Goal: Task Accomplishment & Management: Manage account settings

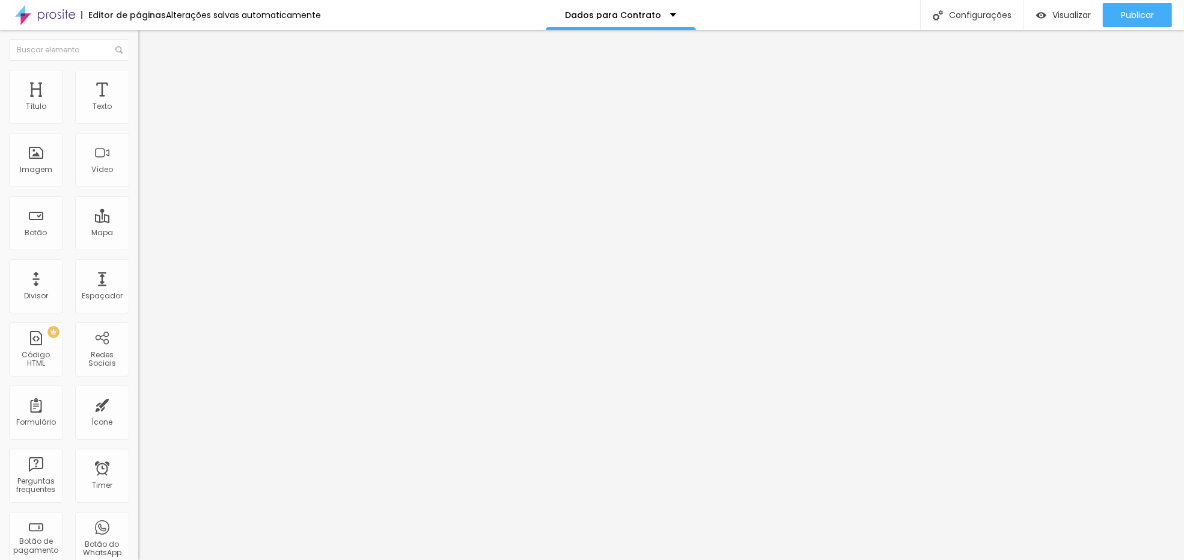
click at [138, 121] on img at bounding box center [141, 124] width 7 height 7
click at [1084, 88] on link "Visualizar página" at bounding box center [1105, 92] width 108 height 8
click at [138, 121] on img at bounding box center [141, 124] width 7 height 7
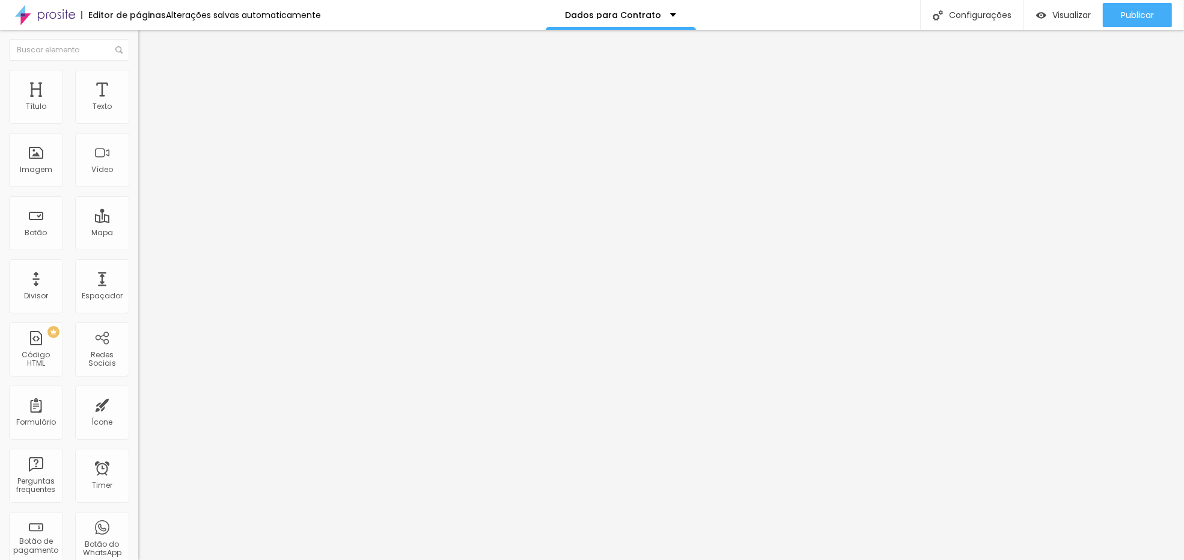
radio input "true"
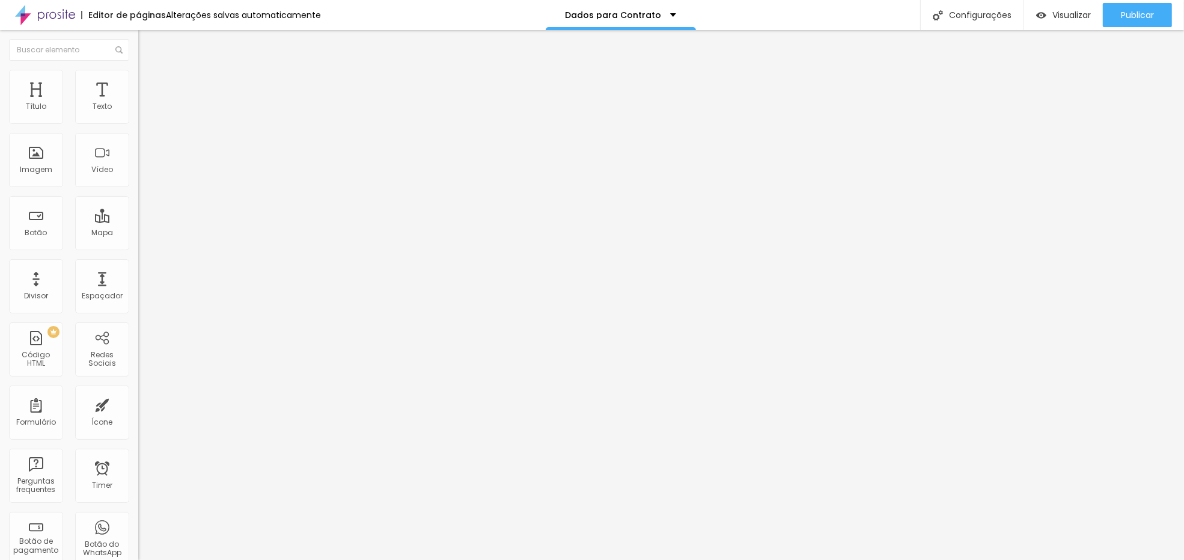
radio input "true"
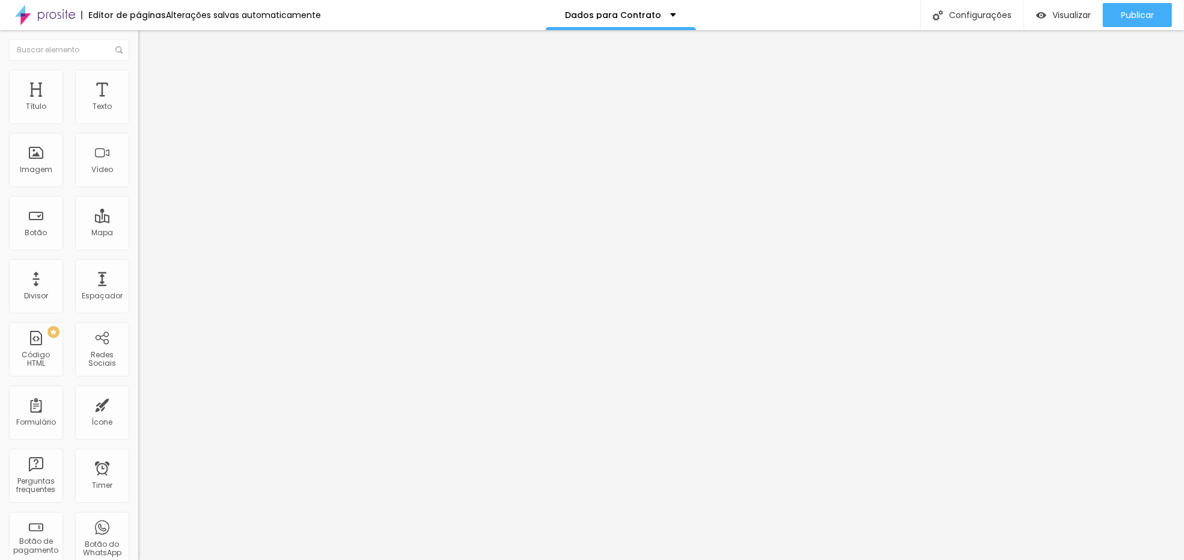
radio input "true"
click at [1131, 22] on div "Publicar" at bounding box center [1137, 15] width 33 height 24
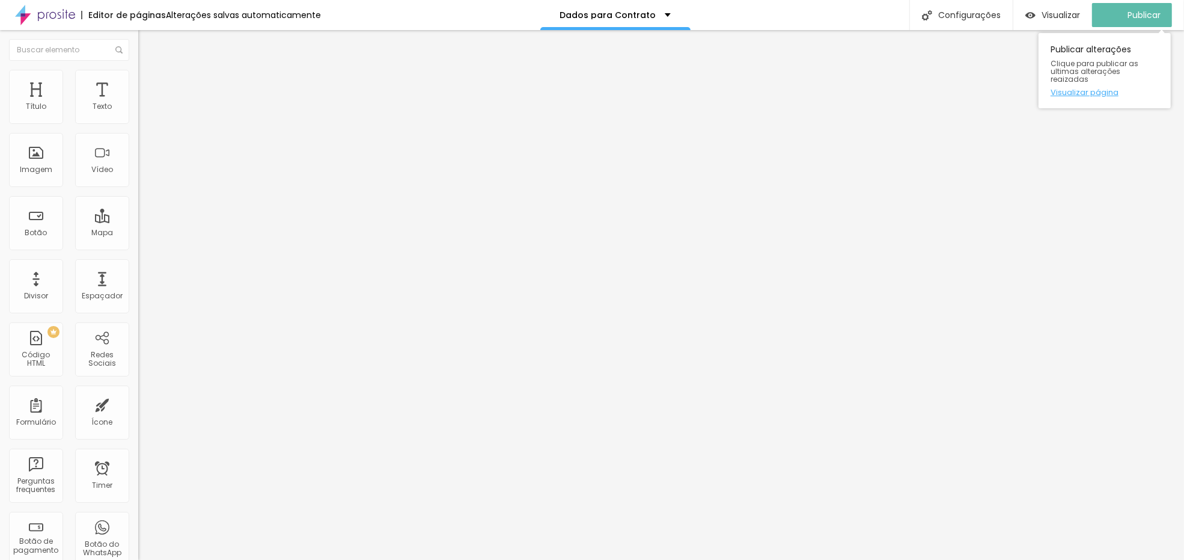
click at [1099, 88] on link "Visualizar página" at bounding box center [1105, 92] width 108 height 8
click at [138, 121] on span at bounding box center [141, 126] width 7 height 10
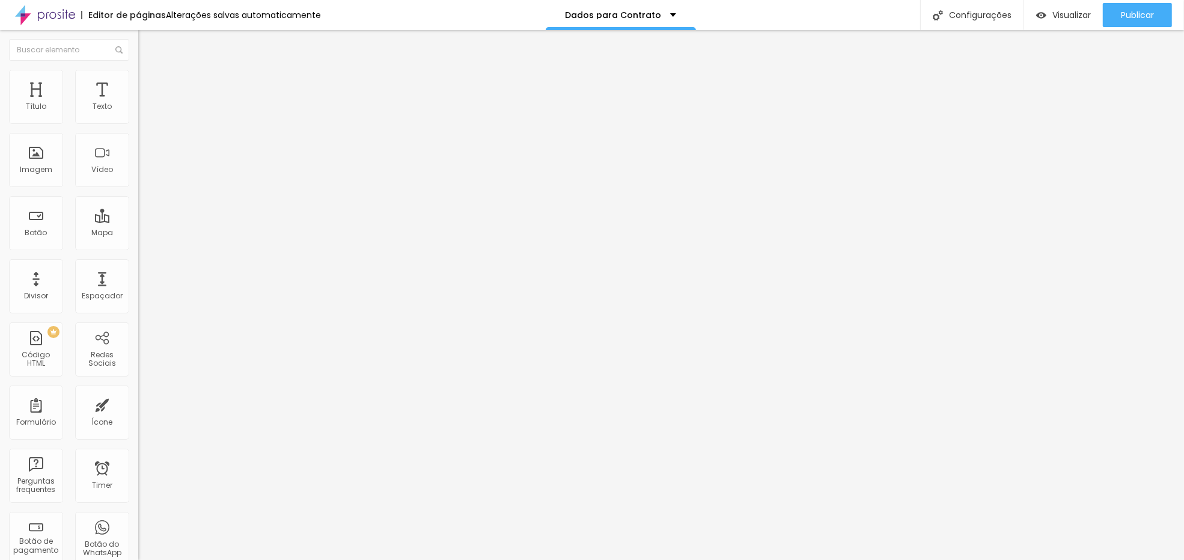
click at [1138, 19] on span "Publicar" at bounding box center [1137, 15] width 33 height 10
click at [1089, 88] on link "Visualizar página" at bounding box center [1105, 92] width 108 height 8
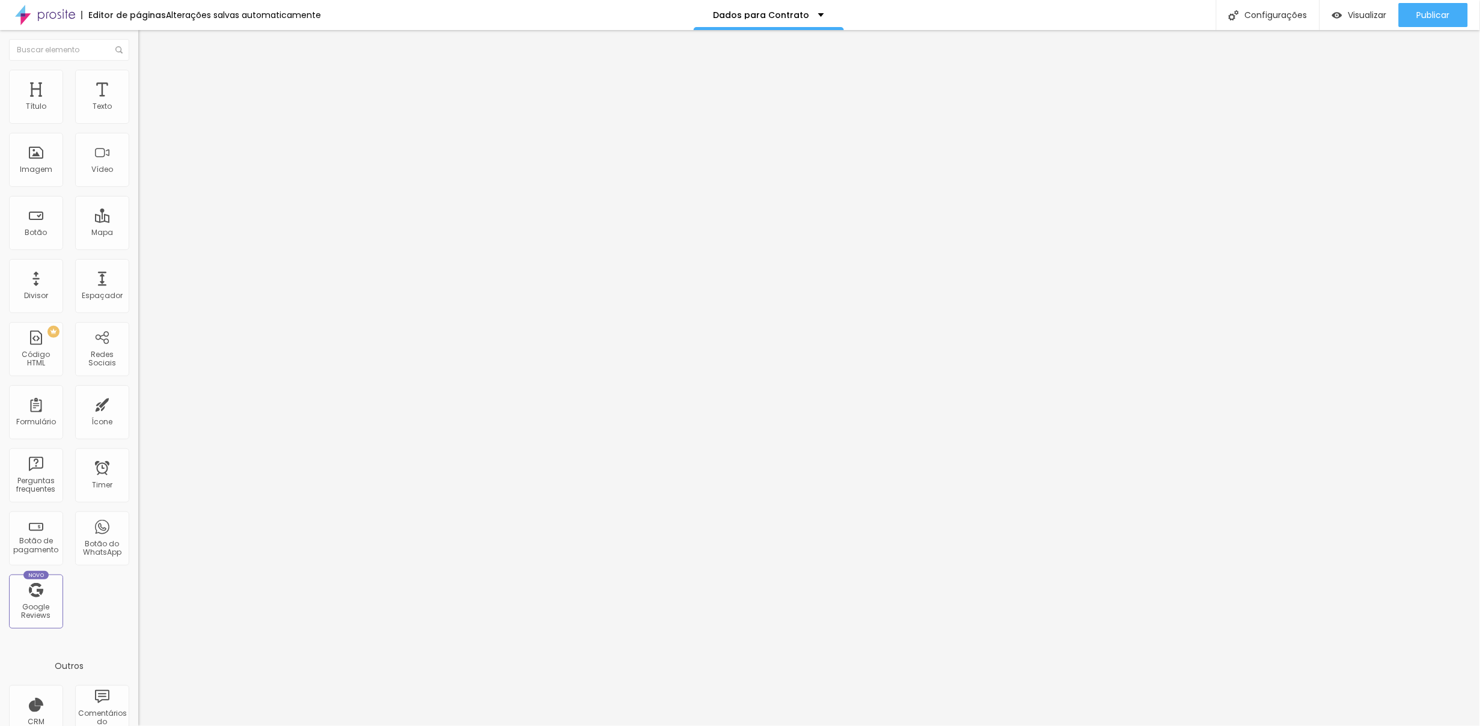
click at [138, 121] on span at bounding box center [141, 126] width 7 height 10
drag, startPoint x: 536, startPoint y: 297, endPoint x: 764, endPoint y: 295, distance: 228.4
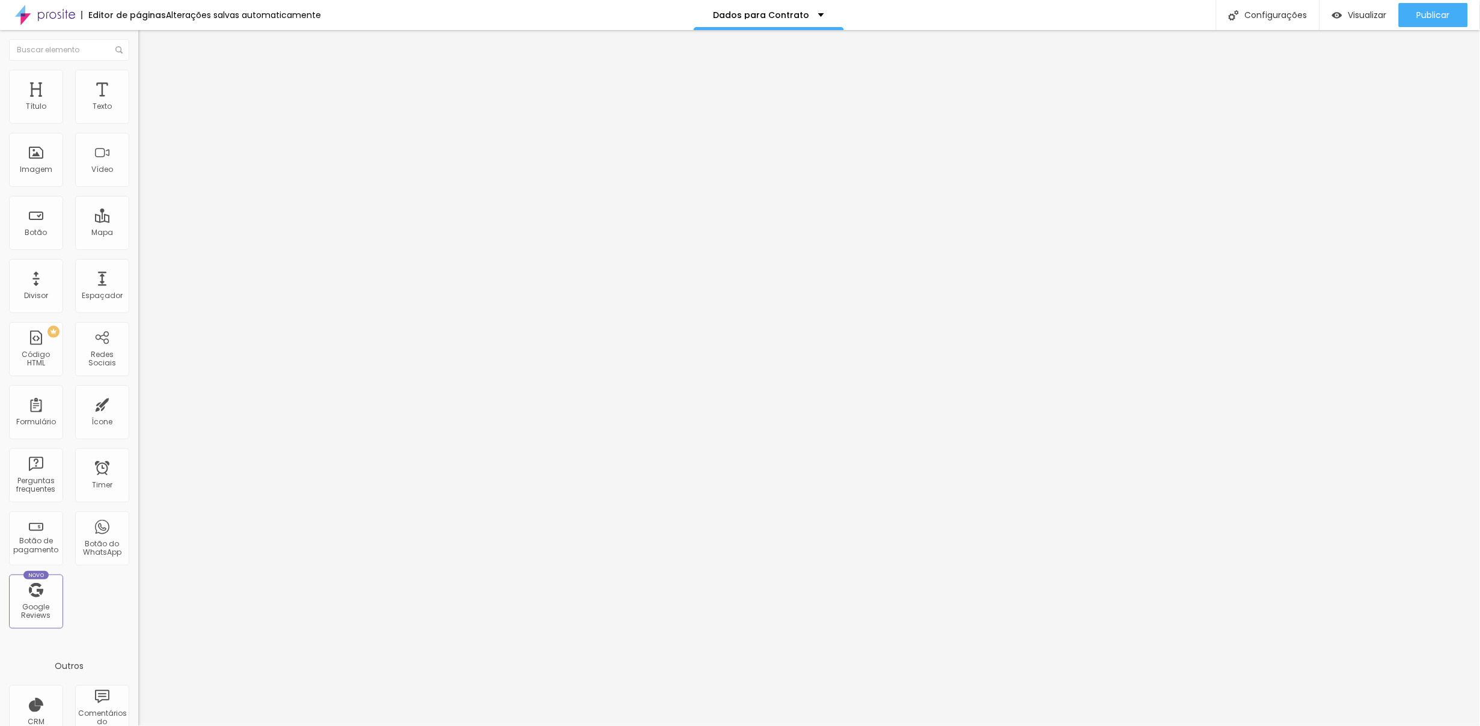
copy p "casalguimaraes .alboomcrm.com"
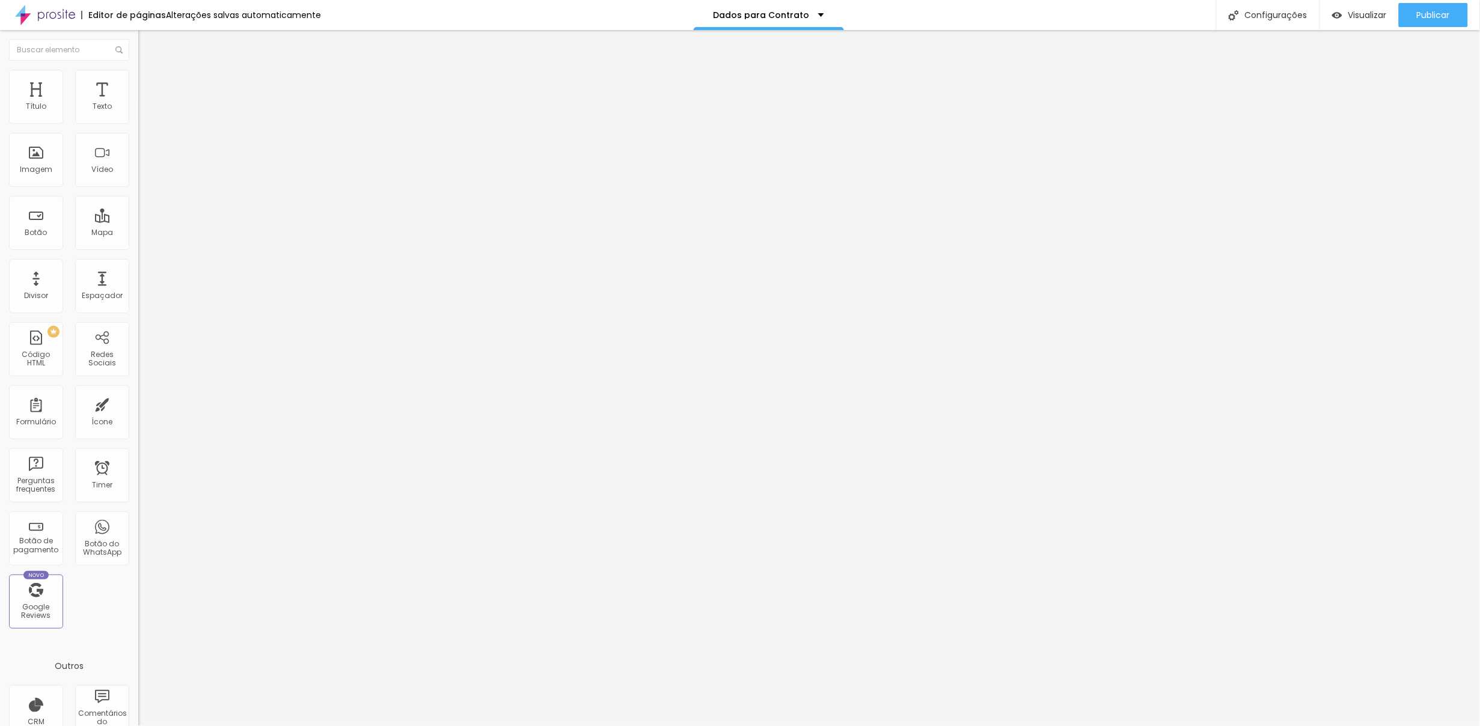
drag, startPoint x: 536, startPoint y: 447, endPoint x: 560, endPoint y: 325, distance: 125.1
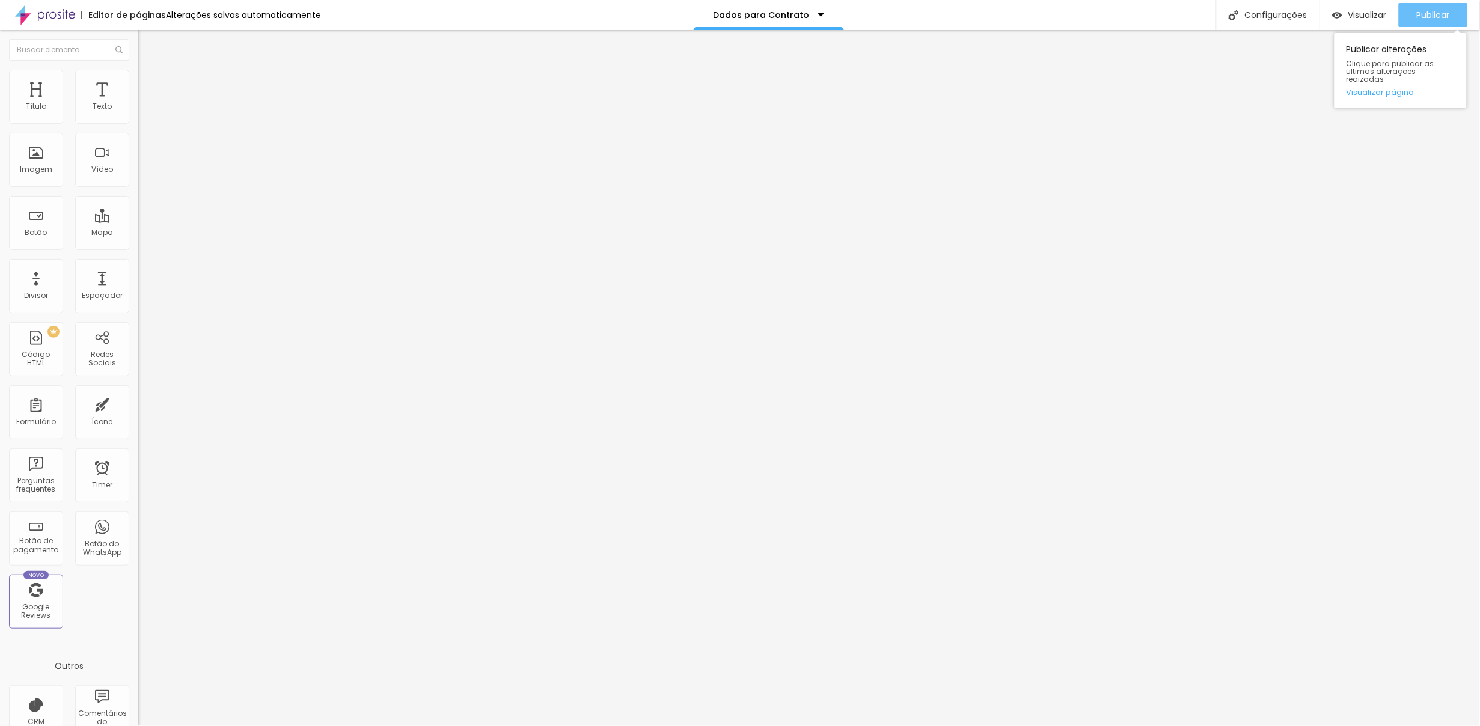
click at [1184, 7] on button "Publicar" at bounding box center [1433, 15] width 69 height 24
click at [1184, 88] on link "Visualizar página" at bounding box center [1400, 92] width 108 height 8
click at [138, 121] on span at bounding box center [141, 126] width 7 height 10
drag, startPoint x: 942, startPoint y: 144, endPoint x: 122, endPoint y: 85, distance: 822.0
click at [941, 559] on div at bounding box center [740, 738] width 1480 height 11
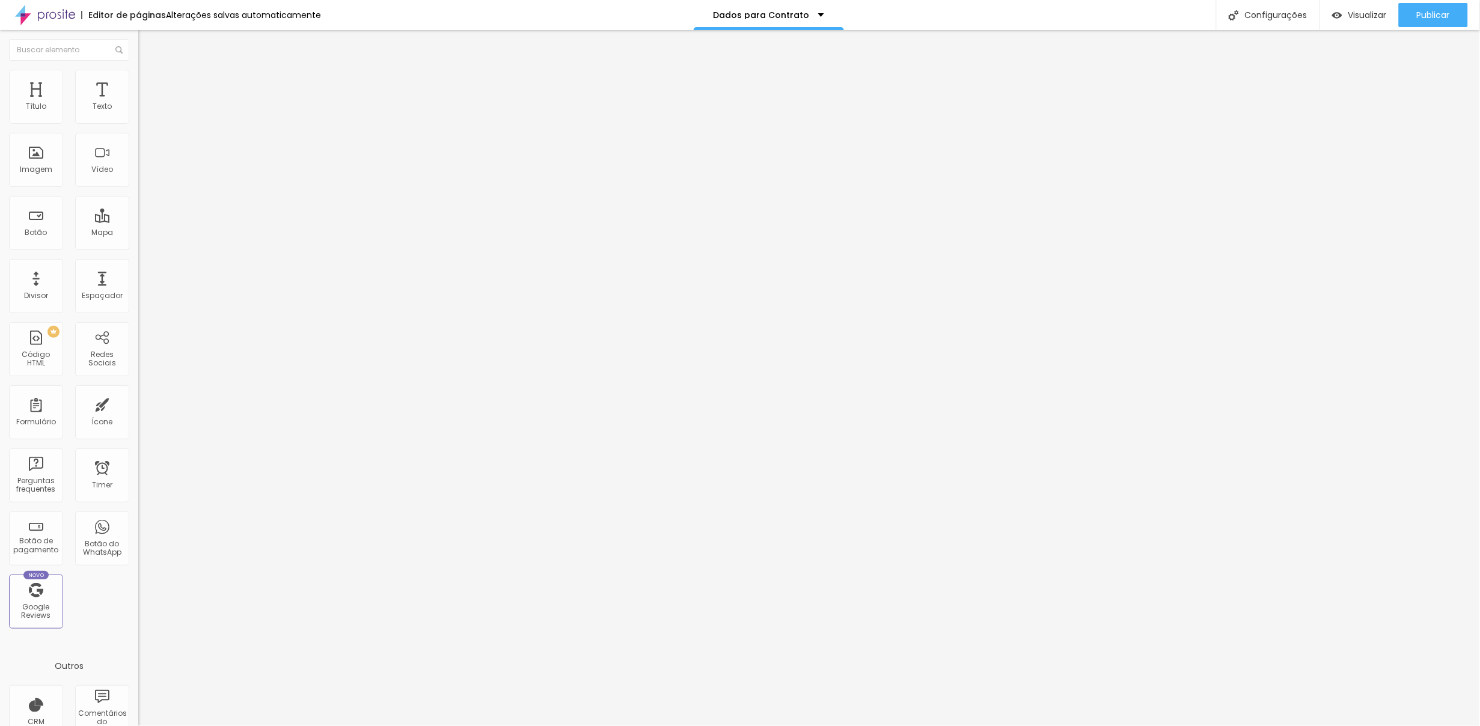
click at [138, 88] on ul "Conteúdo Estilo Avançado" at bounding box center [207, 76] width 138 height 36
click at [149, 87] on span "Avançado" at bounding box center [169, 90] width 40 height 10
click at [138, 463] on div at bounding box center [207, 463] width 138 height 0
click at [1184, 16] on span "Publicar" at bounding box center [1433, 15] width 33 height 10
click at [138, 82] on img at bounding box center [143, 87] width 11 height 11
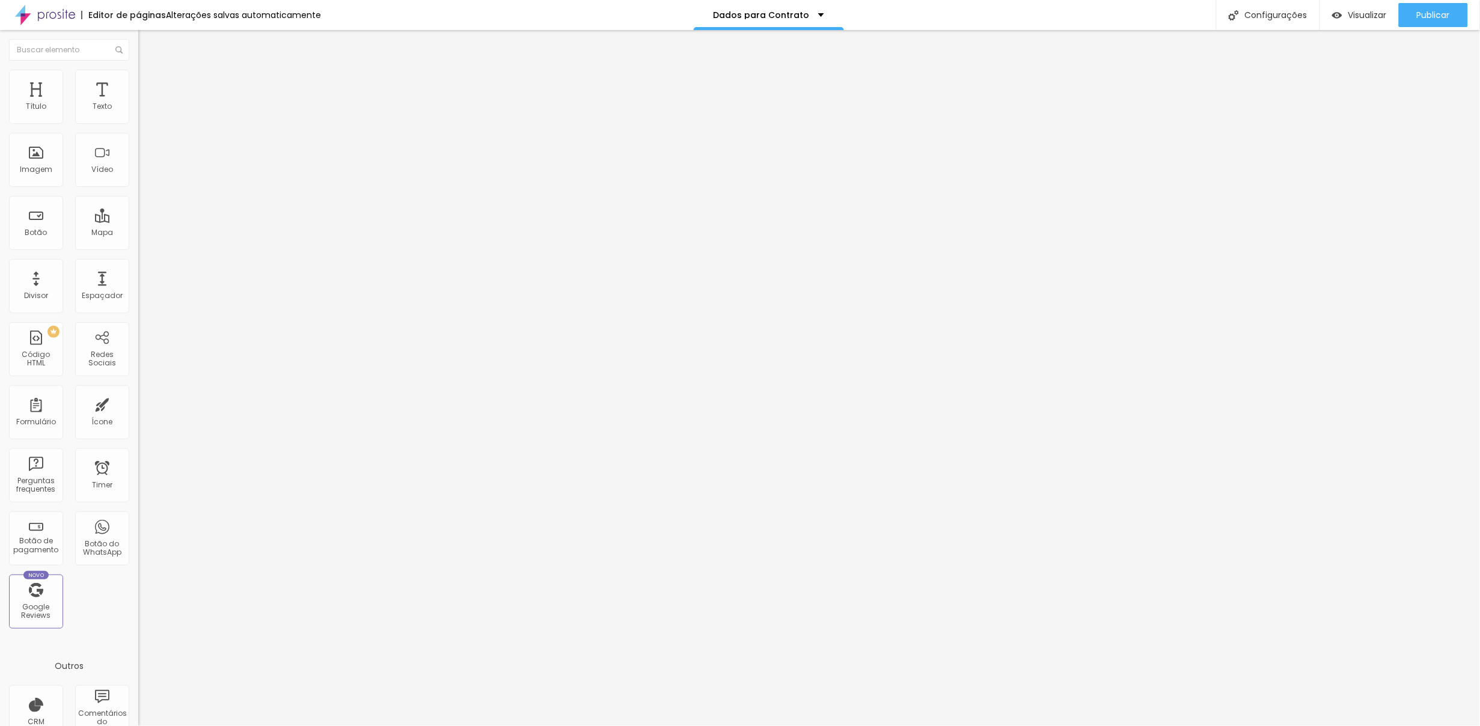
click at [138, 531] on div at bounding box center [207, 531] width 138 height 0
click at [1184, 10] on span "Publicar" at bounding box center [1433, 15] width 33 height 10
click at [1184, 88] on link "Visualizar página" at bounding box center [1400, 92] width 108 height 8
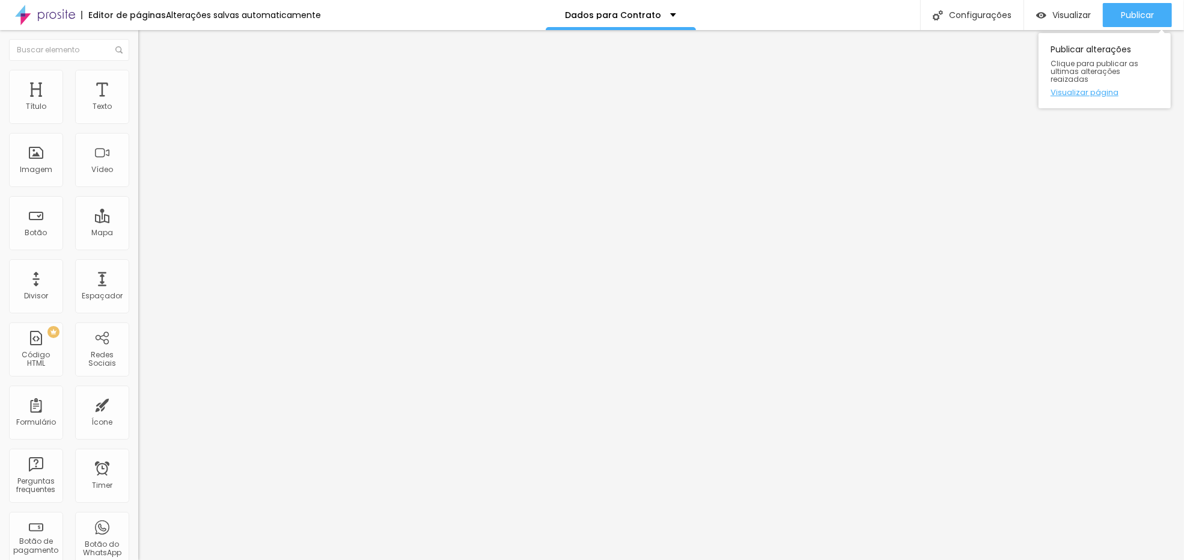
click at [1104, 88] on link "Visualizar página" at bounding box center [1105, 92] width 108 height 8
click at [138, 121] on img at bounding box center [141, 124] width 7 height 7
